Goal: Information Seeking & Learning: Check status

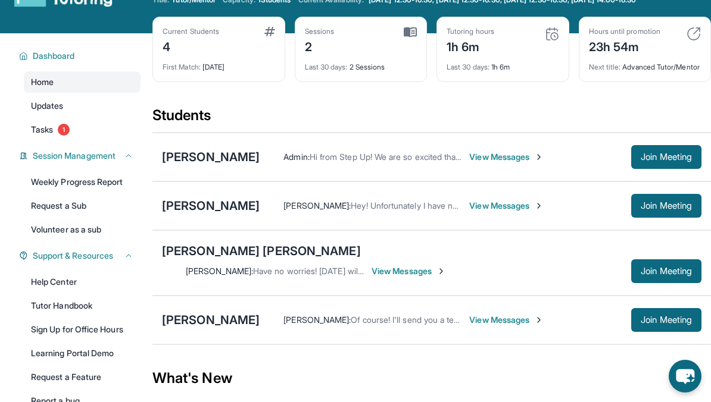
scroll to position [43, 0]
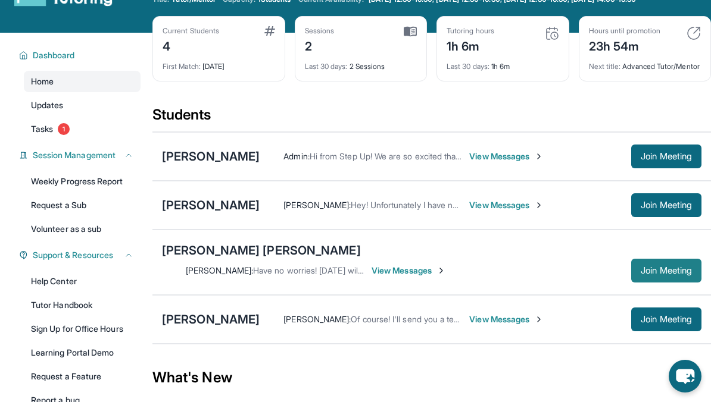
click at [641, 267] on span "Join Meeting" at bounding box center [666, 270] width 51 height 7
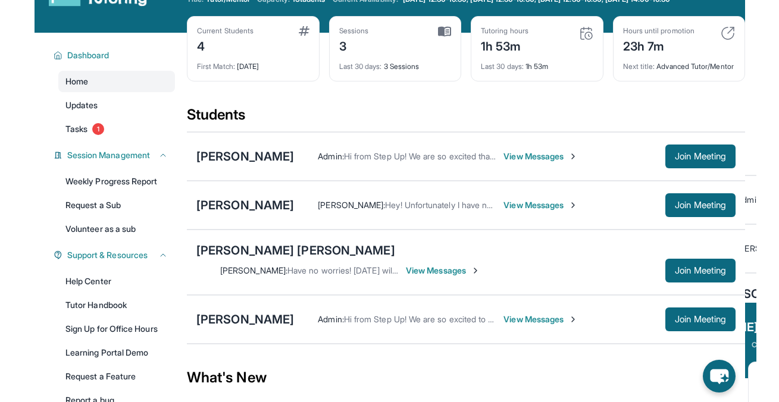
scroll to position [0, 0]
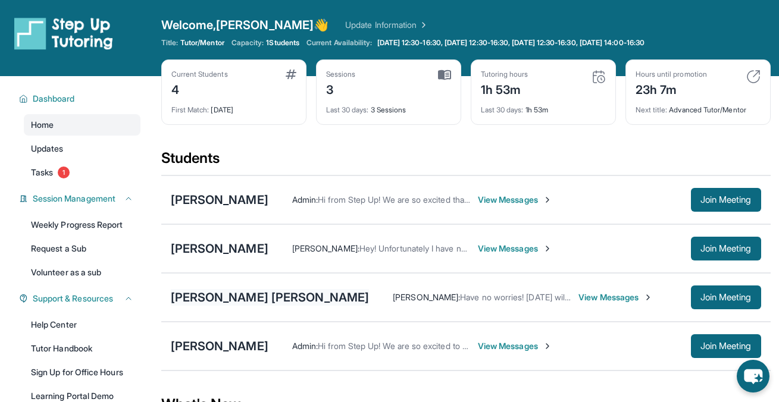
click at [212, 295] on div "[PERSON_NAME] [PERSON_NAME]" at bounding box center [270, 297] width 199 height 17
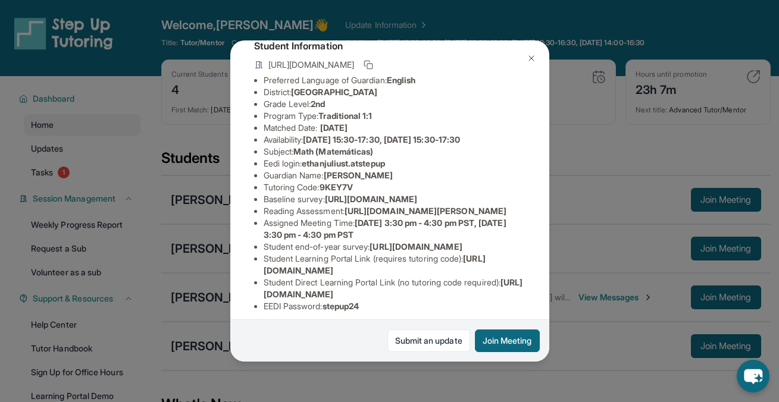
scroll to position [76, 429]
click at [464, 236] on div "[PERSON_NAME] [PERSON_NAME] Guardian: [PERSON_NAME] Student Information [URL][D…" at bounding box center [389, 201] width 319 height 322
drag, startPoint x: 461, startPoint y: 236, endPoint x: 242, endPoint y: 213, distance: 220.9
click at [242, 213] on div "[PERSON_NAME] [PERSON_NAME] Guardian: [PERSON_NAME] Student Information [URL][D…" at bounding box center [389, 201] width 319 height 322
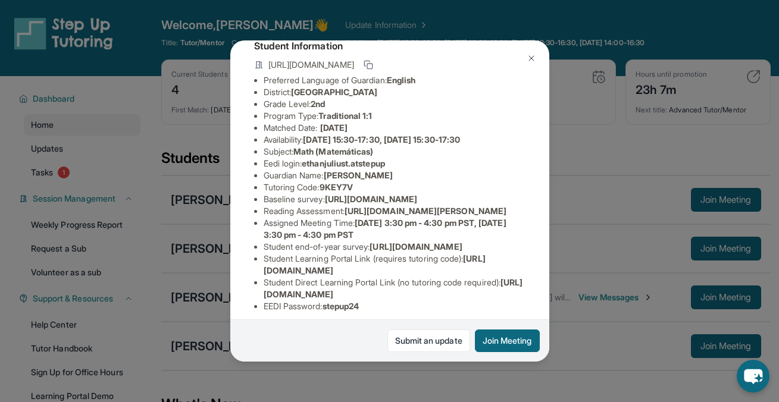
copy span "[URL][DOMAIN_NAME]"
click at [531, 58] on img at bounding box center [532, 59] width 10 height 10
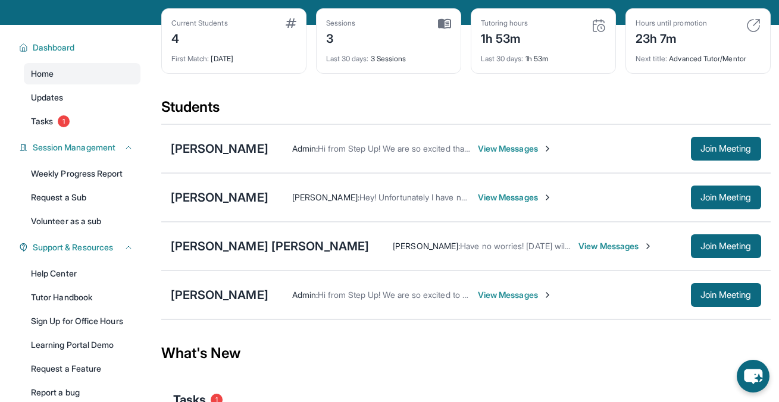
scroll to position [53, 0]
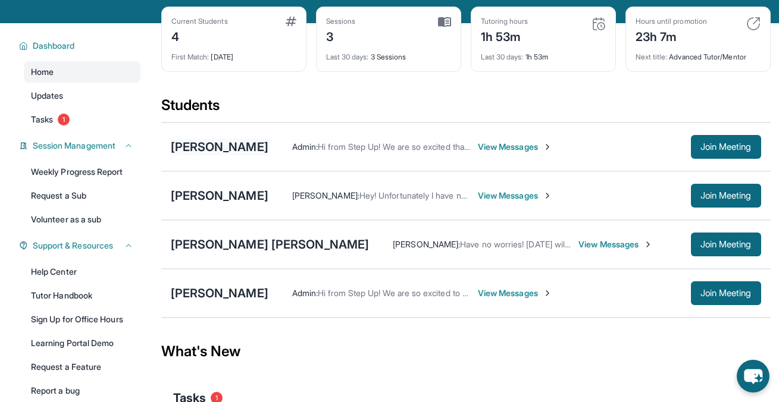
click at [205, 142] on div "[PERSON_NAME]" at bounding box center [220, 147] width 98 height 17
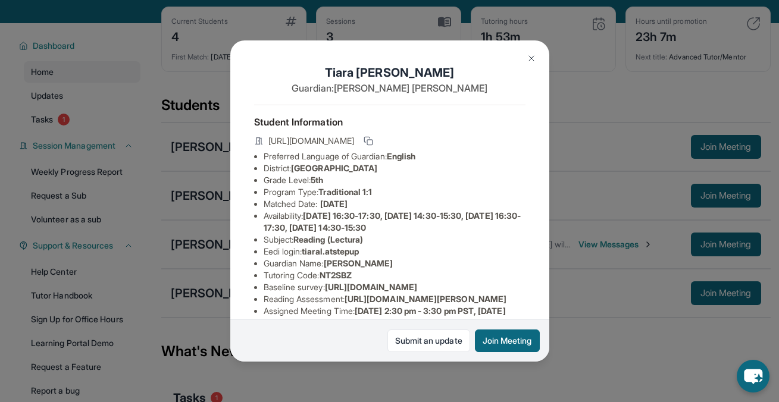
click at [528, 57] on img at bounding box center [532, 59] width 10 height 10
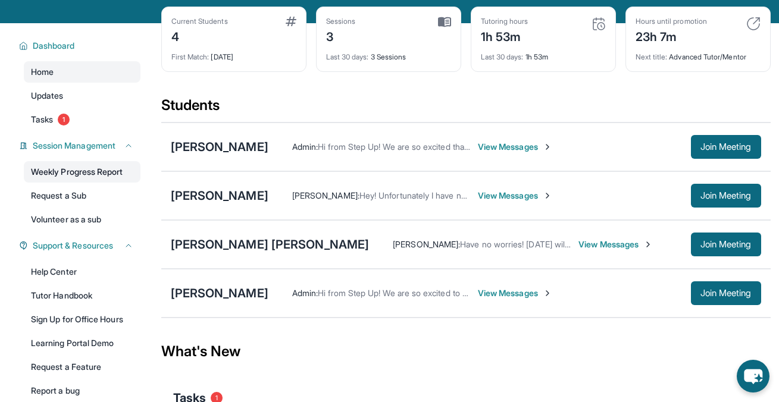
click at [104, 173] on link "Weekly Progress Report" at bounding box center [82, 171] width 117 height 21
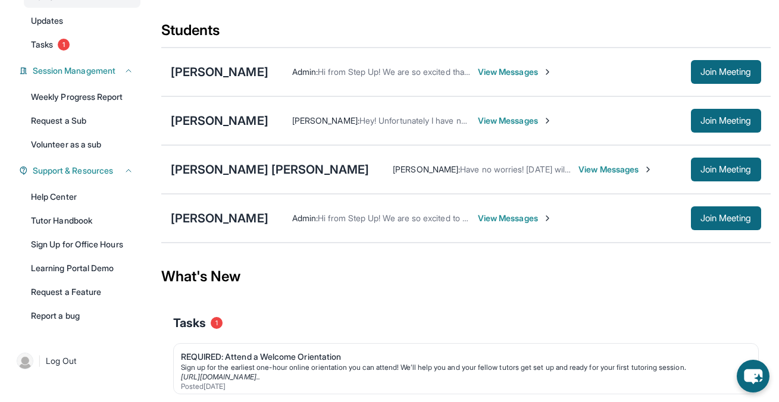
scroll to position [177, 0]
